Goal: Check status: Check status

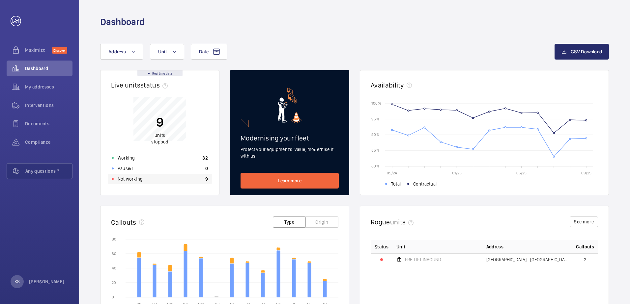
click at [129, 183] on div "Not working 9" at bounding box center [160, 179] width 104 height 11
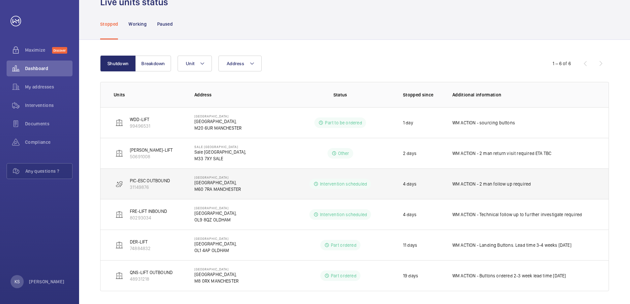
scroll to position [36, 0]
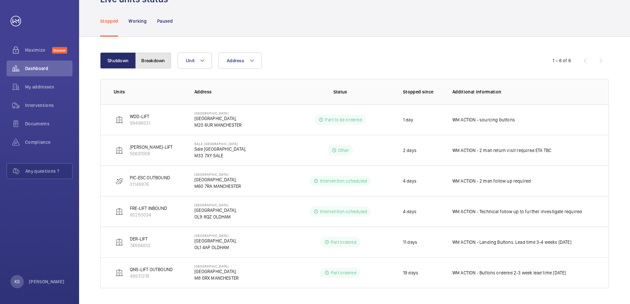
click at [165, 54] on button "Breakdown" at bounding box center [153, 61] width 36 height 16
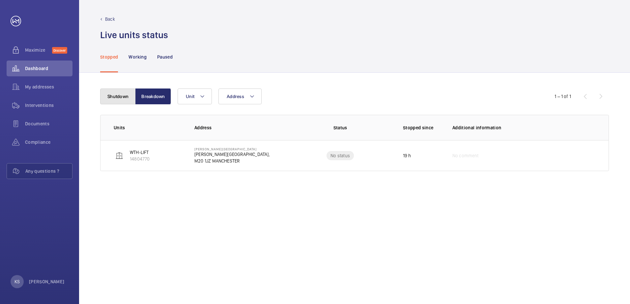
click at [124, 96] on button "Shutdown" at bounding box center [118, 97] width 36 height 16
